Goal: Ask a question

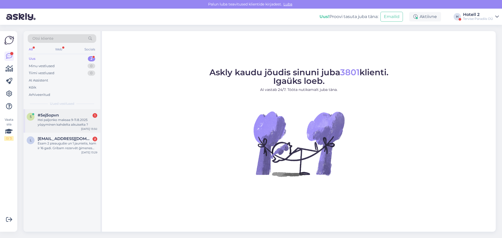
click at [81, 114] on div "#5ej5opvn 1" at bounding box center [68, 115] width 60 height 5
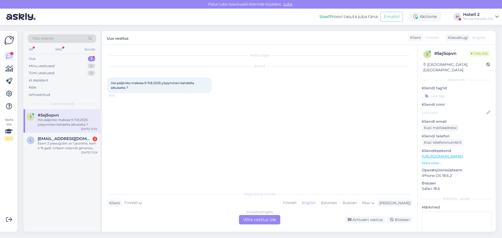
click at [241, 219] on div "Finnish to English Võta vestlus üle" at bounding box center [259, 219] width 41 height 9
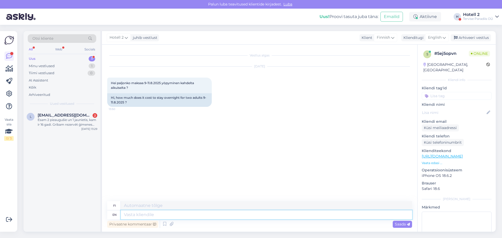
click at [123, 213] on textarea at bounding box center [266, 214] width 291 height 9
type textarea "Hello!"
type textarea "Hei!"
type textarea "Hello! Tha"
type textarea "Hei! Kiitos"
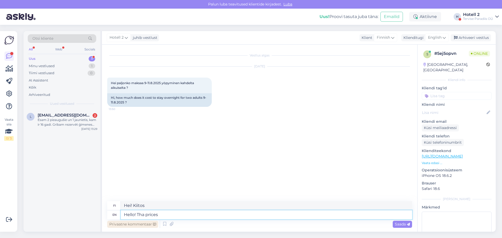
type textarea "Hello! Tha prices a"
type textarea "Hei! Nämä hinnat"
type textarea "Hello! Tha prices are"
type textarea "Hei! Hinnat ovat"
type textarea "Hello! Tha prices are here"
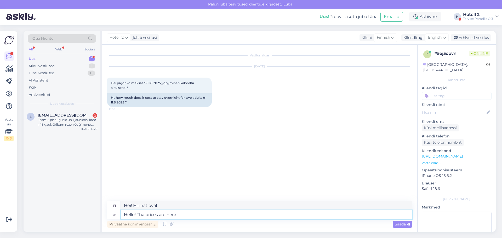
type textarea "Hei! Hinnat ovat tässä"
click at [143, 214] on textarea "Hello! Tha prices are here" at bounding box center [266, 214] width 291 height 9
click at [176, 214] on textarea "Hello! The prices are here" at bounding box center [266, 214] width 291 height 9
paste textarea "[URL][DOMAIN_NAME]"
type textarea "Hello! The prices are here [URL][DOMAIN_NAME]"
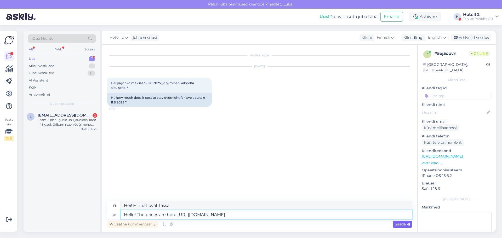
type textarea "Hei! Hinnat ovat täällä [URL][DOMAIN_NAME] !/accommodation/search/date/2025-09-…"
type textarea "Hello! The prices are here [URL][DOMAIN_NAME]"
click at [402, 223] on span "Saada" at bounding box center [401, 224] width 15 height 5
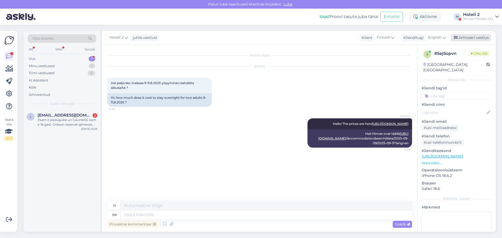
click at [467, 37] on div "Arhiveeri vestlus" at bounding box center [470, 37] width 40 height 7
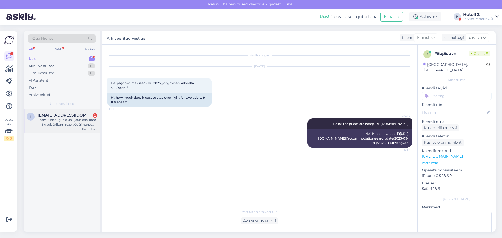
click at [60, 122] on div "Esam 2 pieaugušie un 1 jaunietis, kam ir 16 gadi. Gribam rezervēt ģimenes paket…" at bounding box center [68, 122] width 60 height 9
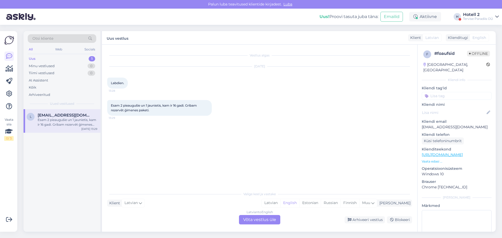
click at [264, 218] on div "Latvian to English Võta vestlus üle" at bounding box center [259, 219] width 41 height 9
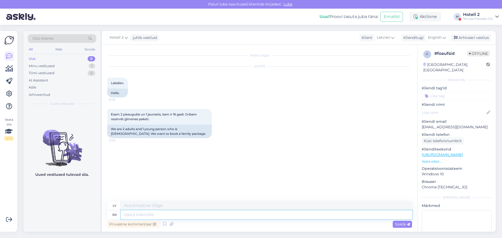
click at [128, 213] on textarea at bounding box center [266, 214] width 291 height 9
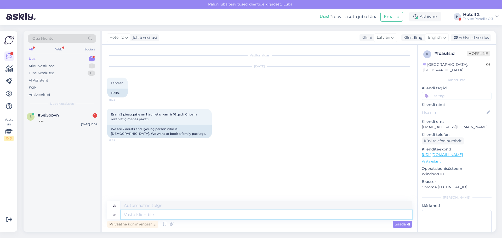
click at [141, 217] on textarea at bounding box center [266, 214] width 291 height 9
type textarea "Hello!"
type textarea "Sveiki!"
type textarea "Please"
type textarea "Lūdzu"
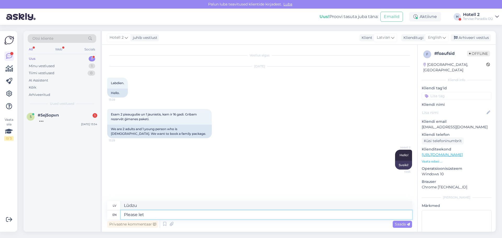
type textarea "Please let u"
type textarea "Lūdzu, ļaujiet"
type textarea "Please let us"
type textarea "Lūdzu, ļaujiet mums"
type textarea "Please let us know"
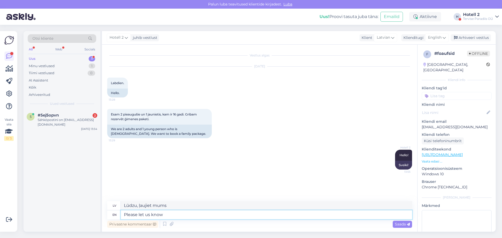
type textarea "Lūdzu, dariet mums zināmu"
type textarea "Please let us know"
type textarea "Lūdzu, paziņojiet mums"
type textarea "Please let us know the"
type textarea "Lūdzu, paziņojiet mums,"
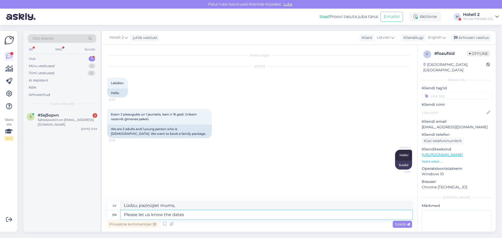
type textarea "Please let us know the dates"
type textarea "Lūdzu, paziņojiet mums datumus"
type textarea "Please let us know the dates for"
type textarea "Lūdzu, paziņojiet mums datumus,"
type textarea "Please let us know the dates for your r"
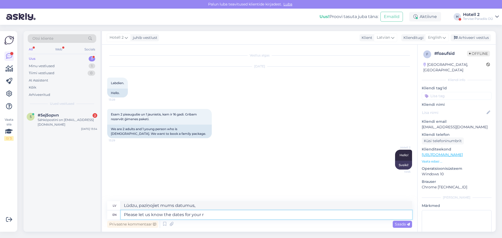
type textarea "Lūdzu, paziņojiet mums datumus jūsu"
type textarea "Please let us know the dates for your reservation"
type textarea "Lūdzu, paziņojiet mums savas rezervācijas datumus"
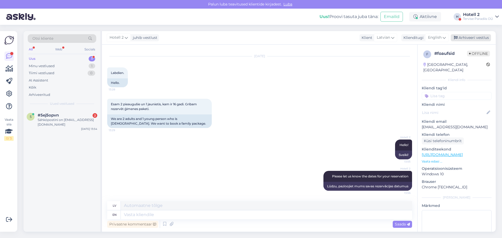
click at [476, 37] on div "Arhiveeri vestlus" at bounding box center [470, 37] width 40 height 7
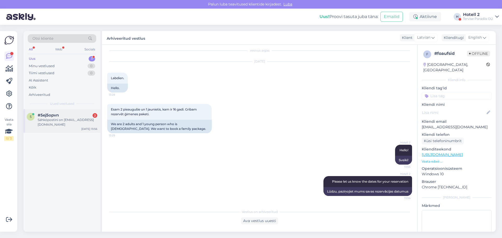
click at [66, 123] on div "Sähköpostini on [EMAIL_ADDRESS][DOMAIN_NAME]" at bounding box center [68, 122] width 60 height 9
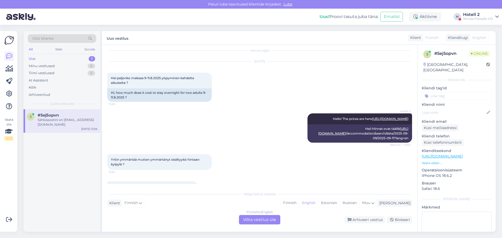
scroll to position [28, 0]
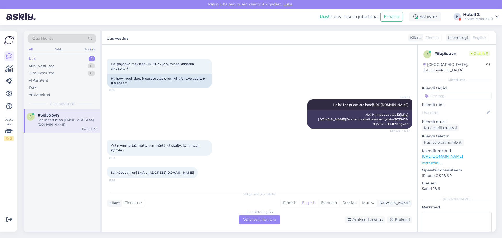
click at [270, 220] on div "Finnish to English Võta vestlus üle" at bounding box center [259, 219] width 41 height 9
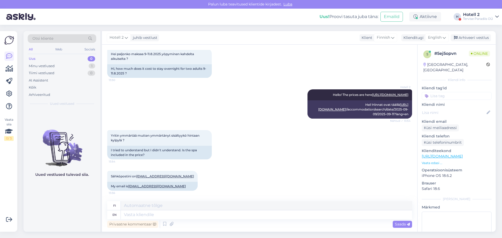
scroll to position [38, 0]
click at [133, 216] on textarea at bounding box center [266, 214] width 291 height 9
type textarea "We"
type textarea "Me"
type textarea "We have"
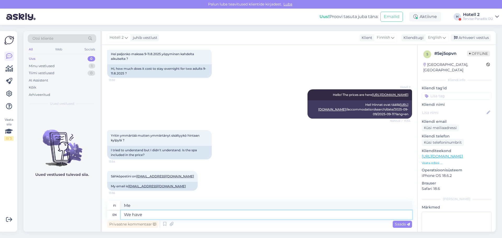
type textarea "Meillä on"
type textarea "We have only"
type textarea "Meillä on vain"
type textarea "We have only o"
type textarea "Meillä on vain o"
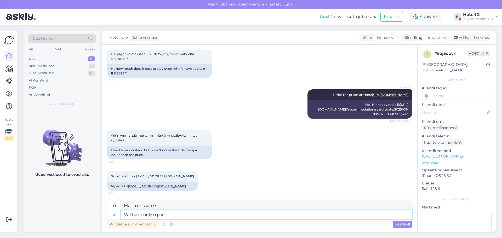
type textarea "We have only o pack"
type textarea "Meillä on vain yksi pakkaus"
type textarea "We have only o package"
type textarea "Meillä on vain yksi paketti"
type textarea "We have only o package with o"
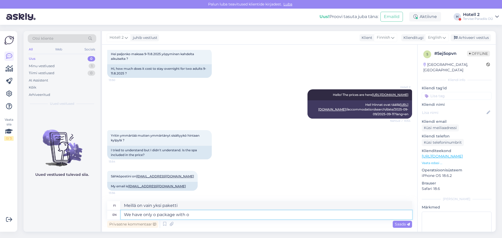
type textarea "Meillä on vain yksi paketti, jossa on"
type textarea "We have only o package with"
type textarea "Meillä on vain yksi paketti, jossa on"
type textarea "We have only o package without"
type textarea "Meillä on vain yksi paketti ilman"
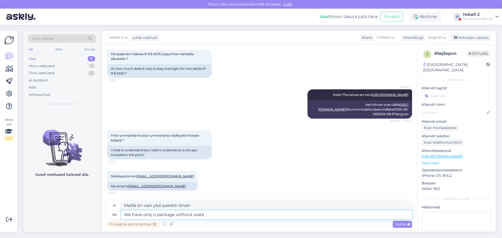
type textarea "We have only o package without water"
type textarea "Meillä on vain yksi pakkaus ilman vettä"
type textarea "We have only o package without water park"
type textarea "Meillä on vain yksi paketti ilman vesipuistoa"
type textarea "We have only o package without water park and i"
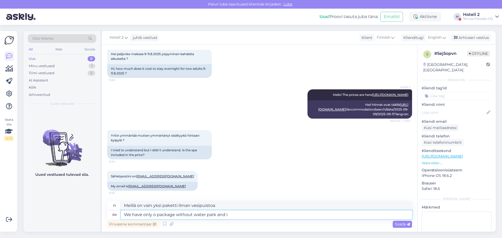
type textarea "Meillä on vain yksi paketti ilman vesipuistoa ja"
type textarea "We have only o package without water park and it"
type textarea "Meillä on vain yksi paketti ilman vesipuistoa ja se"
type textarea "We have only o package without water park and it has"
type textarea "Meillä on vain yksi paketti ilman vesipuistoa ja siinä on"
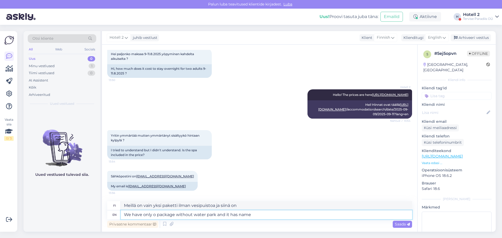
type textarea "We have only o package without water park and it has name"
type textarea "Meillä on vain yksi paketti ilman vesipuistoa ja sillä on nimi."
type textarea "We have only o package without water park and it has name accom"
type textarea "Meillä on vain yksi paketti ilman vesipuistoa, ja siinä on nimikkovierailu."
type textarea "We have only o package without water park and it has name accomod"
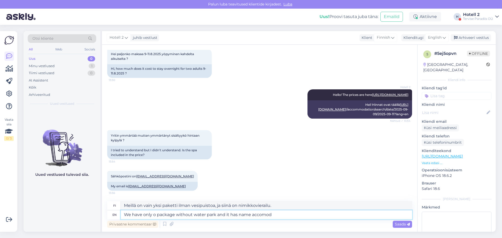
type textarea "Meillä on vain yksi paketti ilman vesipuistoa, ja siinä on nimimajoitus."
type textarea "We have only o package without water park and it has name accomodation"
type textarea "Meillä on vain yksi paketti ilman vesipuistoa ja siihen kuuluu nimimajoitus."
type textarea "We have only o package without water park and it has name accomodation without"
type textarea "Meillä on vain yksi paketti ilman vesipuistoa ja siihen kuuluu nimimajoitus ilm…"
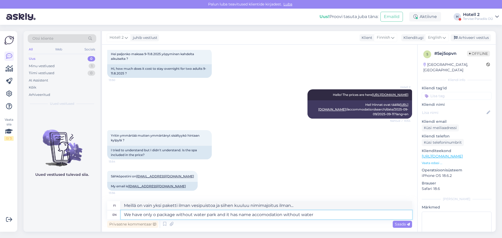
type textarea "We have only o package without water park and it has name accomodation without …"
type textarea "Meillä on vain yksi paketti ilman vesipuistoa, ja siihen kuuluu nimimajoitus il…"
type textarea "We have only o package without water park and it has name accomodation without …"
type textarea "Meillä on vain yksi paketti ilman vesipuistoa, ja siinä on nimimajoitus ilman v…"
type textarea "We have only o package without water park and it has name accomodation without …"
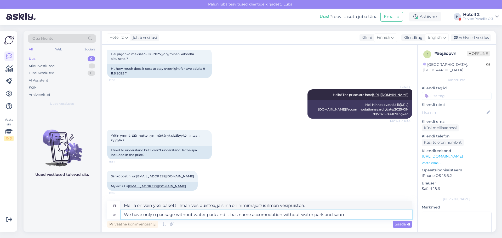
type textarea "Meillä on vain yksi paketti ilman vesipuistoa, ja siihen kuuluu nimimajoitus il…"
type textarea "We have only o package without water park and it has name accomodation without …"
type textarea "Meillä on vain yksi paketti ilman vesipuistoa, ja siihen kuuluu nimimajoitus il…"
type textarea "We have only o package without water park and it has name accommodation without…"
type textarea "Meillä on vain yksi paketti ilman vesipuistoa, ja siihen kuuluu majoitus ilman …"
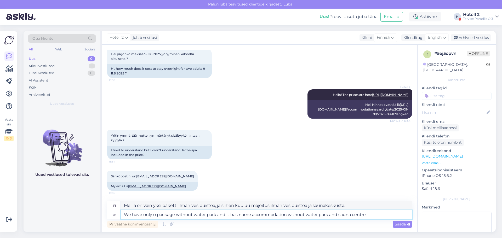
type textarea "We have only o package without water park and it has name accommodation without…"
type textarea "Meillä on vain yksi paketti ilman vesipuistoa, ja siihen sisältyy majoitus ilma…"
type textarea "We have only o package without water park and it has name accommodation without…"
type textarea "Meillä on vain yksi paketti ilman vesipuistoa, ja siihen kuuluu nimimajoitus il…"
click at [155, 215] on textarea "We have only o package without water park and it has name accommodation without…" at bounding box center [266, 214] width 291 height 9
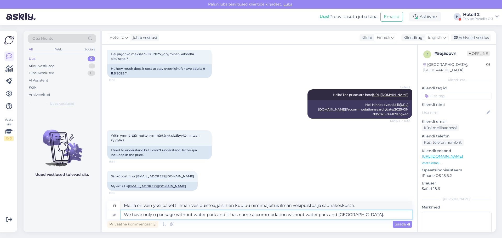
type textarea "We have only package without water park and it has name accommodation without w…"
type textarea "Meillä on vain paketti ilman vesipuistoa, ja siinä on nimimajoitus ilman vesipu…"
type textarea "We have only one package without water park and it has name accommodation witho…"
type textarea "Meillä on vain yksi paketti ilman vesipuistoa, ja siinä on nimimajoitus ilman v…"
click at [374, 214] on textarea "We have only one package without water park and it has name accommodation witho…" at bounding box center [266, 214] width 291 height 9
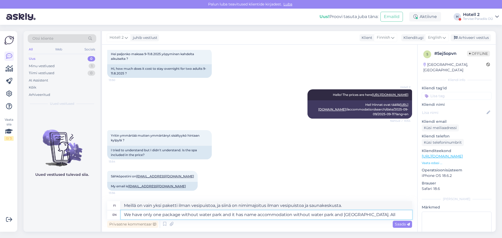
type textarea "We have only one package without water park and it has name accommodation witho…"
type textarea "Meillä on vain yksi paketti ilman vesipuistoa, ja siinä on nimimajoitus ilman v…"
type textarea "We have only one package without water park and it has name accommodation witho…"
type textarea "Meillä on vain yksi paketti ilman vesipuistoa, ja siinä on nimimajoitus ilman v…"
type textarea "We have only one package without water park and it has name accommodation witho…"
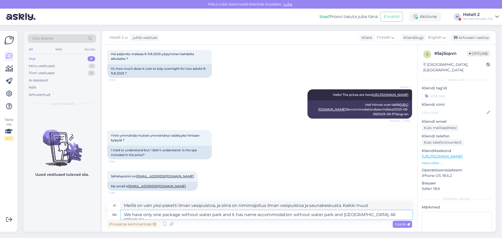
type textarea "Meillä on vain yksi paketti ilman vesipuistoa, ja siinä on majoitus ilman vesip…"
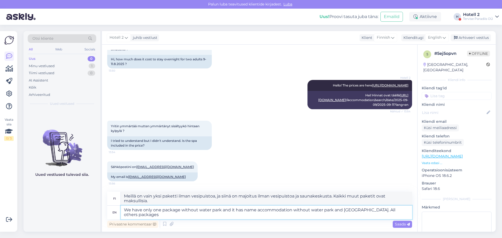
type textarea "We have only one package without water park and it has name accommodation witho…"
type textarea "Meillä on vain yksi paketti ilman vesipuistoa, ja siinä on nimimajoitus ilman v…"
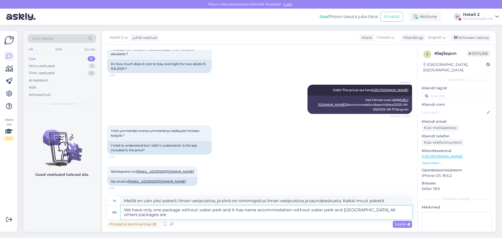
type textarea "We have only one package without water park and it has name accommodation witho…"
type textarea "Meillä on vain yksi paketti ilman vesipuistoa, ja siinä on majoitus ilman vesip…"
type textarea "We have only one package without water park and it has name accommodation witho…"
type textarea "Meillä on vain yksi paketti ilman vesipuistoa, ja siinä on nimimajoitus ilman v…"
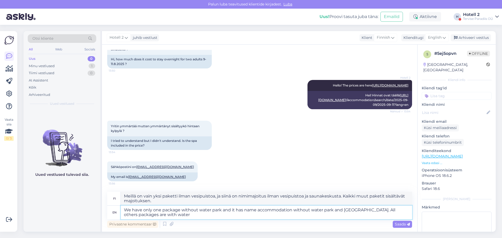
type textarea "We have only one package without water park and it has name accommodation witho…"
type textarea "Meillä on vain yksi paketti ilman vesipuistoa, ja siinä on majoitus ilman vesip…"
type textarea "We have only one package without water park and it has name accommodation witho…"
type textarea "Meillä on vain yksi paketti ilman vesipuistoa, ja siinä on nimimajoitus ilman v…"
type textarea "We have only one package without water park and it has name accommodation witho…"
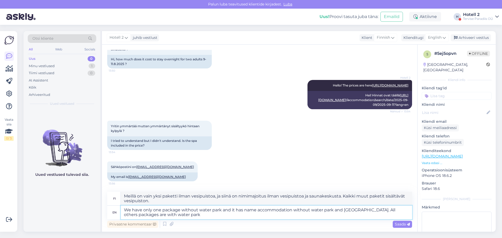
type textarea "Meillä on vain yksi paketti ilman vesipuistoa, ja siinä on majoitus ilman vesip…"
type textarea "We have only one package without water park and it has name accommodation witho…"
click at [407, 226] on span "Saada" at bounding box center [401, 224] width 15 height 5
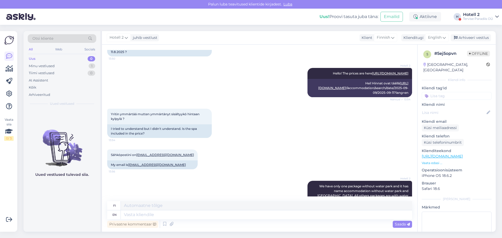
scroll to position [89, 0]
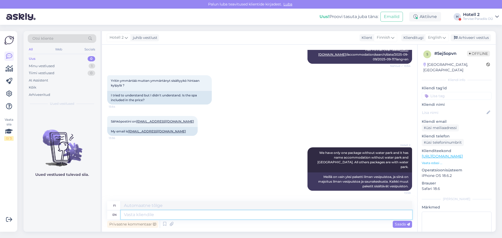
click at [128, 214] on textarea at bounding box center [266, 214] width 291 height 9
type textarea "Please g"
type textarea "Ole hyvä"
type textarea "Please give"
type textarea "[PERSON_NAME] hyvä ja anna"
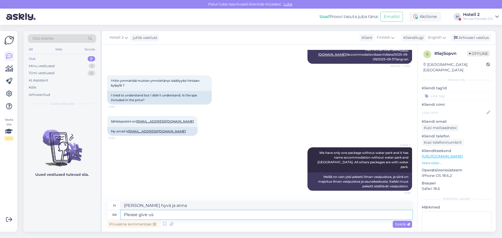
type textarea "Please give us"
type textarea "[PERSON_NAME] hyvä ja [PERSON_NAME]"
type textarea "Please give us a"
type textarea "[PERSON_NAME]"
type textarea "Please give us a dates"
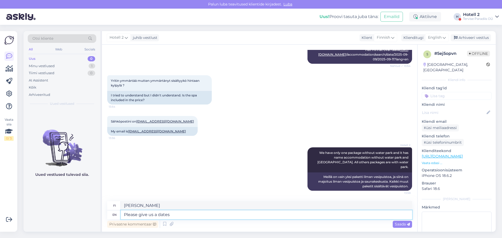
type textarea "Antakaa meille päivämäärät"
type textarea "Please give us a dates for your re"
type textarea "[PERSON_NAME] päivämäärät"
type textarea "Please give us a dates for your reserva"
type textarea "Kerro meille päivämäärät varauksellesi"
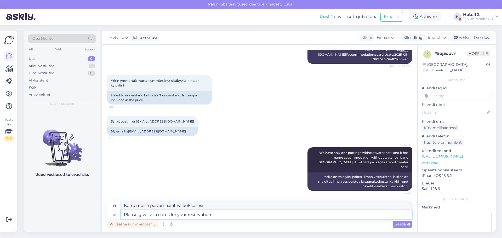
type textarea "Please give us a dates for your reservation"
type textarea "[PERSON_NAME] päivämäärät varauksellesi"
type textarea "Please give us a dates for your reservation so we"
type textarea "Kerro meille päivämäärät varauksellesi, jotta"
type textarea "Please give us a dates for your reservation so we"
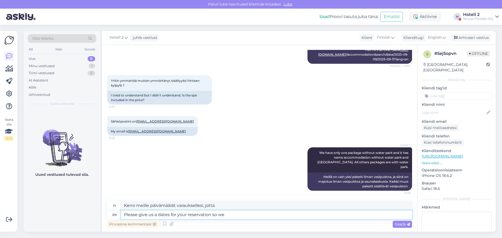
type textarea "Kerro meille päivämäärät varauksellesi, jotta voimme"
type textarea "Please give us a dates for your reservation so we can m"
type textarea "Kerro meille varauksesi päivämäärät, jotta voimme"
type textarea "Please give us a dates for your reservation so we can make"
type textarea "Kerro meille varauksesi päivämäärät, jotta voimme tehdä sen"
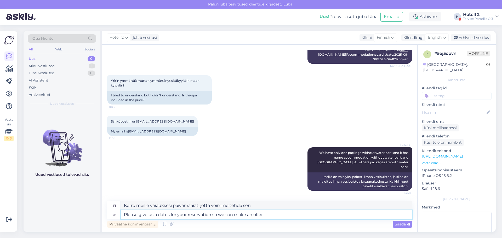
type textarea "Please give us a dates for your reservation so we can make an offer"
type textarea "Kerro meille varauksesi päivämäärät, jotta voimme tehdä tarjouksen"
type textarea "Please give us a dates for your reservation so we can make an offer for you"
type textarea "Kerro meille varauksesi päivämäärät, jotta voimme tehdä sinulle tarjouksen"
type textarea "Please give us a dates for your reservation so we can make an offer for you."
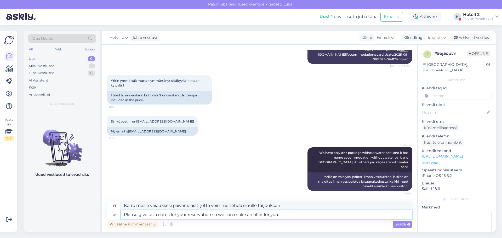
type textarea "Kerrothan meille varauksesi päivämäärät, jotta voimme tehdä sinulle tarjouksen."
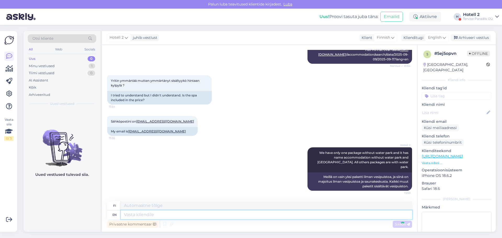
scroll to position [129, 0]
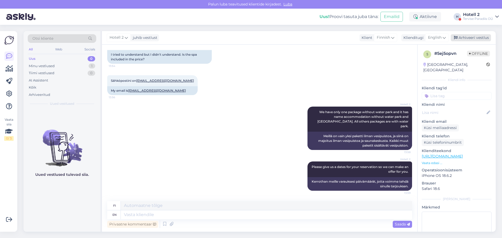
click at [480, 38] on div "Arhiveeri vestlus" at bounding box center [470, 37] width 40 height 7
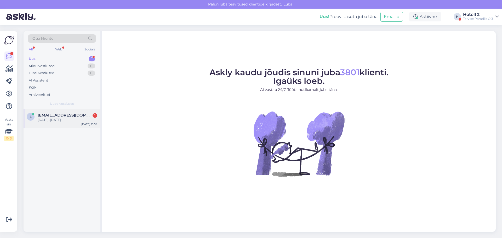
click at [59, 122] on div "[DATE]-[DATE]" at bounding box center [68, 120] width 60 height 5
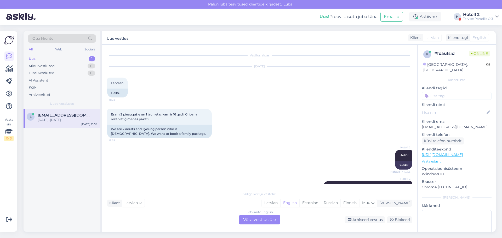
scroll to position [45, 0]
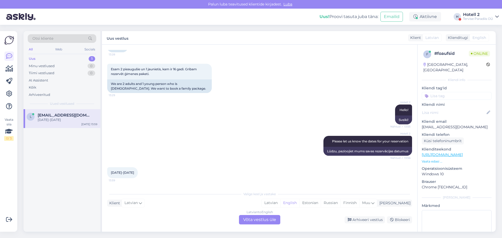
click at [250, 220] on div "Latvian to English Võta vestlus üle" at bounding box center [259, 219] width 41 height 9
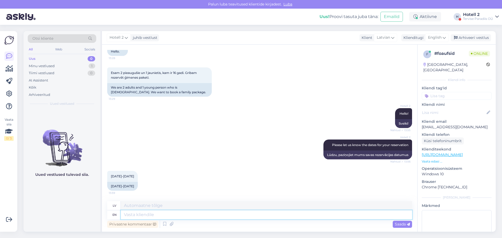
click at [134, 215] on textarea at bounding box center [266, 214] width 291 height 9
type textarea "Family"
type textarea "Ģimene"
type textarea "Family pack"
type textarea "Ģimenes komplekts"
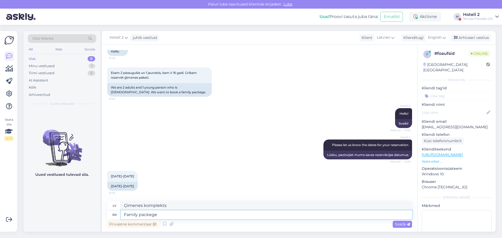
type textarea "Family packege"
type textarea "Ģimenes pakete"
type textarea "Family packege is"
type textarea "Ģimenes pakete ir"
type textarea "Family packege is availia"
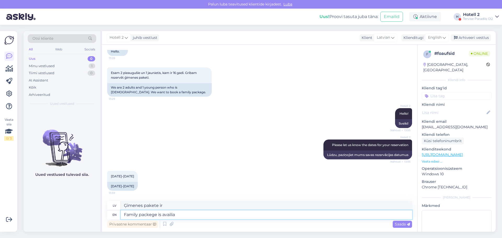
type textarea "Ģimenes pakete ir pieejama"
click at [150, 214] on textarea "Family packege is availiable fo" at bounding box center [266, 214] width 291 height 9
click at [190, 215] on textarea "Family package is available fo" at bounding box center [266, 214] width 291 height 9
type textarea "Family package is available for 38"
type textarea "Ģimenes pakete ir pieejama par 38"
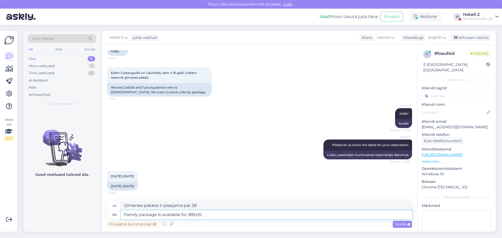
type textarea "Family package is available for 389,00"
type textarea "Ģimenes pakete ir pieejama par 389,00"
type textarea "Family package is available for 389,00 EUR"
type textarea "Ģimenes pakete ir pieejama par 389,00 EUR"
type textarea "Family package is available for 389,00 EUR."
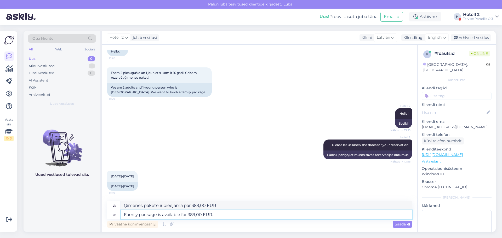
type textarea "Ģimenes pakete ir pieejama par 389,00 EUR."
type textarea "Family package is available for 389,00 EUR. W"
type textarea "Ģimenes pakete ir pieejama par 389,00 EUR. W"
type textarea "Family package is available for 389,00 EUR. With"
type textarea "Ģimenes pakete ir pieejama par 389,00 EUR."
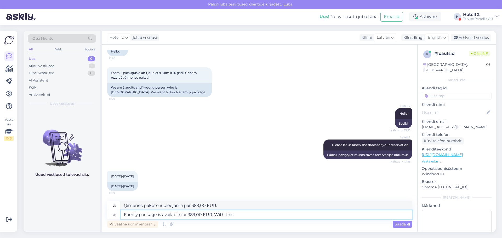
type textarea "Family package is available for 389,00 EUR. With this"
type textarea "Ģimenes pakete ir pieejama par 389,00 EUR. Ar šo"
type textarea "Family package is available for 389,00 EUR. With this price"
type textarea "Ģimenes pakete ir pieejama par 389,00 EUR. Ar šo cenu"
type textarea "Family package is available for 389,00 EUR. With this price you"
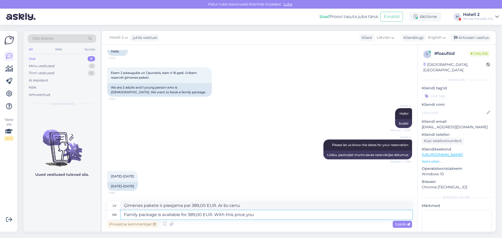
type textarea "Ģimenes pakete ir pieejama par 389,00 EUR. Ar šo cenu jūs"
type textarea "Family package is available for 389,00 EUR. With this price you will ge"
type textarea "Ģimenes pakete ir pieejama par 389,00 EUR. Par šo cenu jūs"
type textarea "Family package is available for 389,00 EUR. With this price you will get"
type textarea "Ģimenes pakete ir pieejama par 389,00 EUR. Par šo cenu jūs saņemsiet"
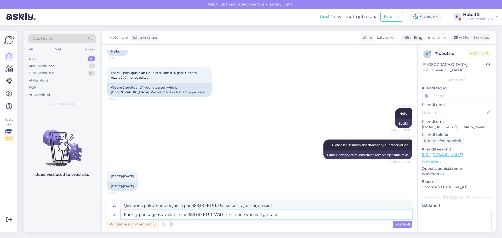
type textarea "Family package is available for 389,00 EUR. With this price you will get acca"
type textarea "Ģimenes pakete ir pieejama par 389,00 EUR. Par šo cenu jūs saņemsiet acc."
type textarea "Family package is available for 389,00 EUR. With this price you will get accomo…"
type textarea "Ģimenes pakete ir pieejama par 389,00 EUR. Par šo cenu jūs saņemsiet izmitināša…"
type textarea "Family package is available for 389,00 EUR. With this price you will get accomo…"
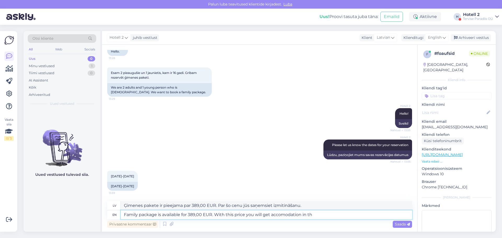
type textarea "Ģimenes pakete ir pieejama par 389,00 EUR. Par šo cenu jūs saņemsiet izmitināša…"
type textarea "Family package is available for 389,00 EUR. With this price you will get accomo…"
type textarea "Ģimenes pakete ir pieejama par 389,00 EUR. Par šo cenu jūs saņemsiet izmitināša…"
type textarea "Family package is available for 389,00 EUR. With this price you will get accomo…"
type textarea "Ģimenes pakete ir pieejama par 389,00 EUR. Par šo cenu jūs saņemsiet izmitināša…"
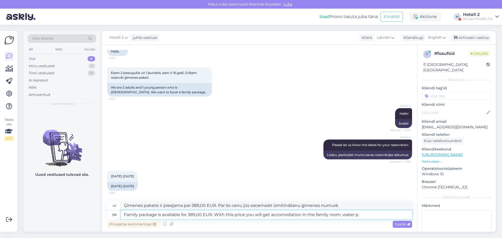
type textarea "Family package is available for 389,00 EUR. With this price you will get accomo…"
type textarea "Ģimenes pakete ir pieejama par 389,00 EUR. Par šo cenu jūs saņemsiet izmitināša…"
type textarea "Family package is available for 389,00 EUR. With this price you will get accomo…"
type textarea "Ģimenes pakete ir pieejama par 389,00 EUR. Par šo cenu jūs saņemsiet izmitināša…"
type textarea "Family package is available for 389,00 EUR. With this price you will get accomo…"
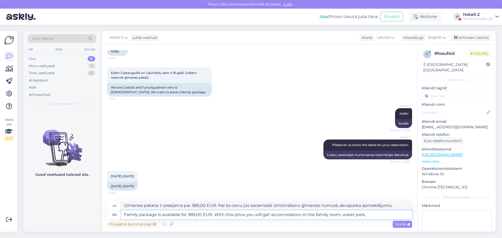
type textarea "Ģimenes pakete ir pieejama par 389,00 EUR. Par šo cenu jūs saņemsiet izmitināša…"
type textarea "Family package is available for 389,00 EUR. With this price you will get accomo…"
type textarea "Ģimenes pakete ir pieejama par 389,00 EUR. Par šo cenu jūs saņemsiet izmitināša…"
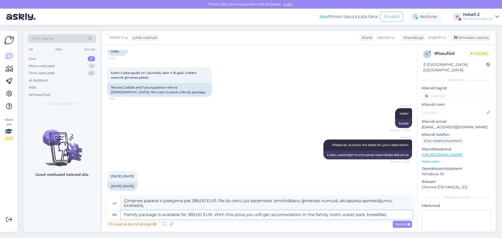
scroll to position [45, 0]
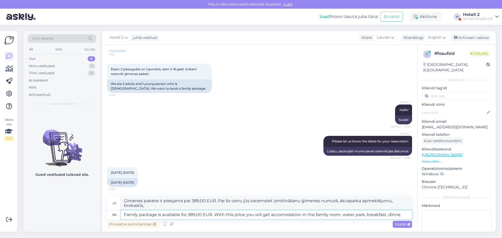
type textarea "Family package is available for 389,00 EUR. With this price you will get accomo…"
type textarea "Ģimenes pakete ir pieejama par 389,00 EUR. Par šo cenu jūs saņemsiet izmitināša…"
type textarea "Family package is available for 389,00 EUR. With this price you will get accomo…"
type textarea "Ģimenes pakete ir pieejama par 389,00 EUR. Par šo cenu jūs saņemsiet izmitināša…"
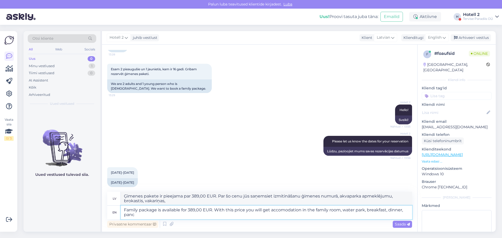
type textarea "Family package is available for 389,00 EUR. With this price you will get accomo…"
type textarea "Ģimenes pakete ir pieejama par 389,00 EUR. Par šo cenu jūs saņemsiet izmitināša…"
type textarea "Family package is available for 389,00 EUR. With this price you will get accomo…"
type textarea "Ģimenes pakete ir pieejama par 389,00 EUR. Par šo cenu jūs saņemsiet izmitināša…"
type textarea "Family package is available for 389,00 EUR. With this price you will get accomo…"
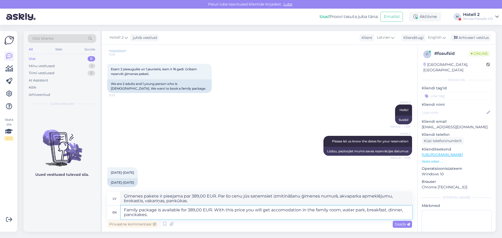
type textarea "Ģimenes pakete ir pieejama par 389,00 EUR. Par šo cenu jūs saņemsiet izmitināša…"
type textarea "Family package is available for 389,00 EUR. With this price you will get accomm…"
type textarea "Ģimenes pakete ir pieejama par 389,00 EUR. Par šo cenu jūs saņemsiet izmitināša…"
click at [151, 215] on textarea "Family package is available for 389,00 EUR. With this price you will get accomm…" at bounding box center [266, 213] width 291 height 14
type textarea "Family package is available for 389,00 EUR. With this price you will get accomm…"
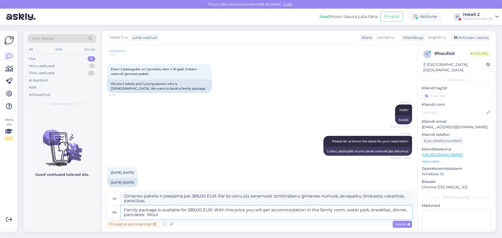
type textarea "Ģimenes pakete ir pieejama par 389,00 EUR. Par šo cenu jūs saņemsiet izmitināša…"
type textarea "Family package is available for 389,00 EUR. With this price you will get accomm…"
type textarea "Ģimenes pakete ir pieejama par 389,00 EUR. Par šo cenu jūs saņemsiet izmitināša…"
type textarea "Family package is available for 389,00 EUR. With this price you will get accomm…"
type textarea "Ģimenes pakete ir pieejama par 389,00 EUR. Par šo cenu jūs saņemsiet izmitināša…"
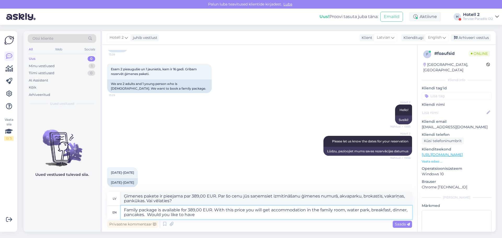
type textarea "Family package is available for 389,00 EUR. With this price you will get accomm…"
type textarea "Ģimenes pakete ir pieejama par 389,00 EUR. Par šo cenu jūs saņemsiet izmitināša…"
type textarea "Family package is available for 389,00 EUR. With this price you will get accomm…"
type textarea "Ģimenes pakete ir pieejama par 389,00 EUR. Par šo cenu jūs saņemsiet izmitināša…"
type textarea "Family package is available for 389,00 EUR. With this price you will get accomm…"
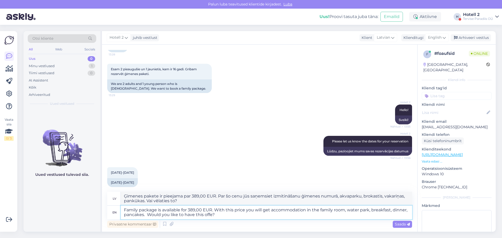
type textarea "Ģimenes pakete ir pieejama par 389,00 EUR. Par šo cenu jūs saņemsiet izmitināša…"
type textarea "Family package is available for 389,00 EUR. With this price you will get accomm…"
type textarea "Ģimenes pakete ir pieejama par 389,00 EUR. Par šo cenu jūs saņemsiet izmitināša…"
type textarea "Family package is available for 389,00 EUR. With this price you will get accomm…"
click at [400, 223] on span "Saada" at bounding box center [401, 224] width 15 height 5
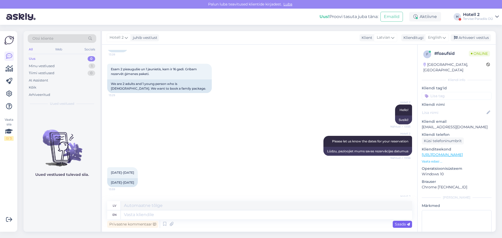
scroll to position [101, 0]
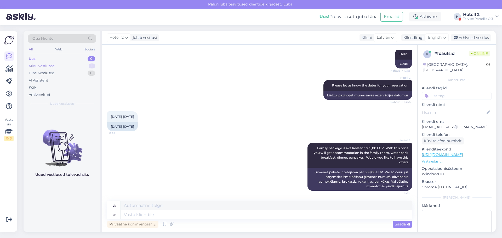
click at [51, 66] on div "Minu vestlused" at bounding box center [42, 65] width 26 height 5
